Goal: Task Accomplishment & Management: Manage account settings

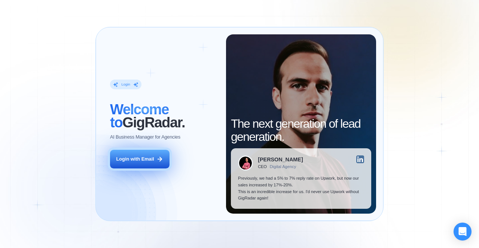
click at [143, 160] on div "Login with Email" at bounding box center [135, 159] width 38 height 7
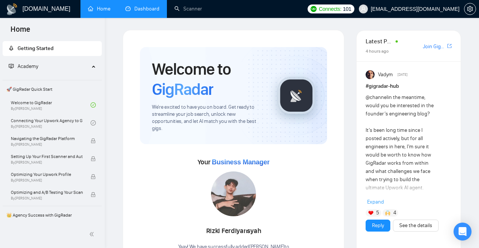
click at [154, 9] on link "Dashboard" at bounding box center [142, 9] width 34 height 6
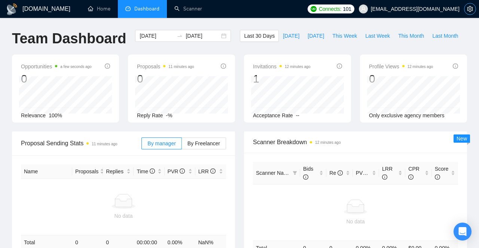
click at [471, 10] on icon "setting" at bounding box center [470, 9] width 6 height 6
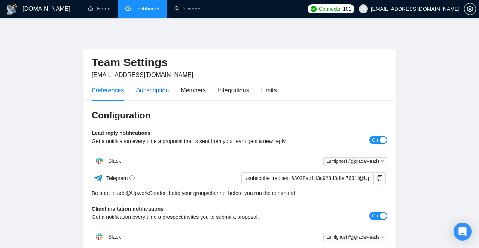
click at [162, 93] on div "Subscription" at bounding box center [152, 90] width 33 height 9
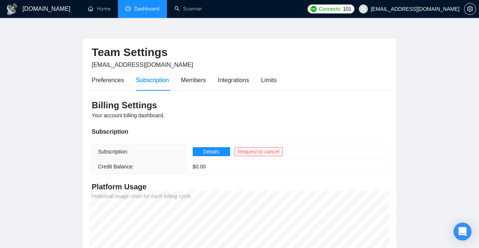
scroll to position [12, 0]
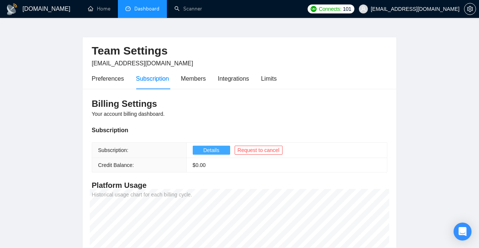
click at [209, 150] on span "Details" at bounding box center [211, 150] width 16 height 8
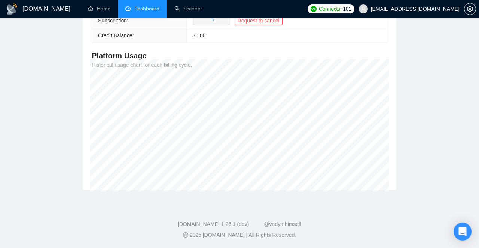
scroll to position [141, 0]
